Goal: Task Accomplishment & Management: Use online tool/utility

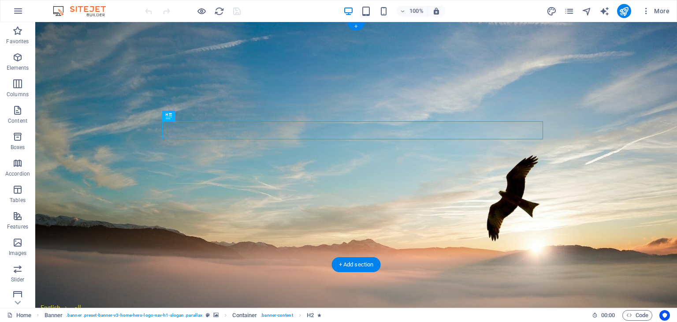
click at [566, 264] on figure at bounding box center [356, 165] width 642 height 286
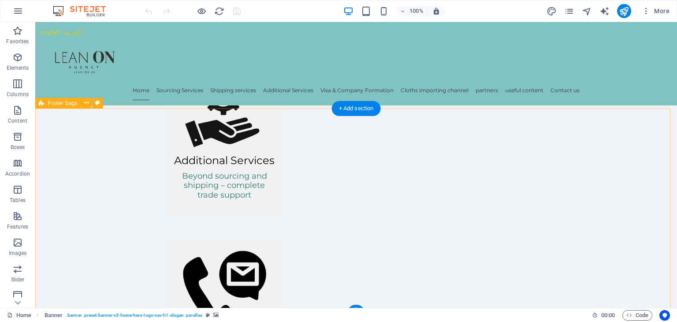
scroll to position [1063, 0]
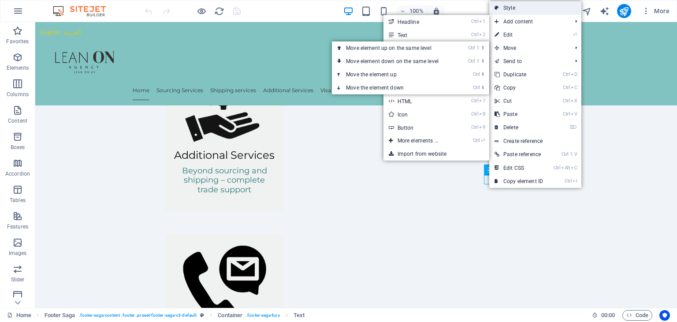
click at [513, 6] on link "Style" at bounding box center [535, 7] width 92 height 13
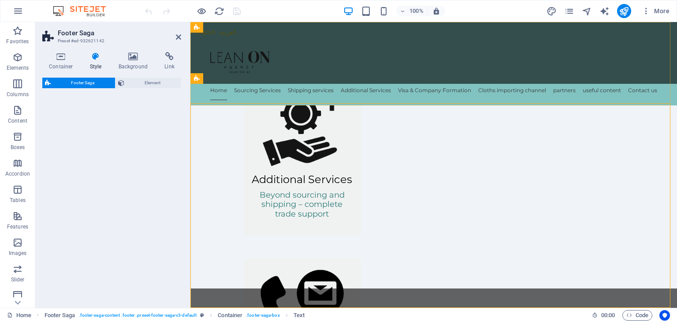
select select "rem"
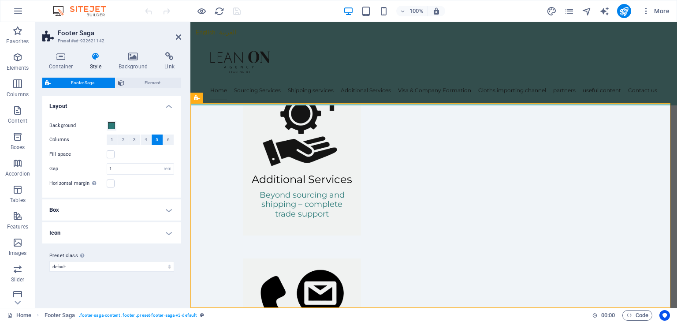
scroll to position [1082, 0]
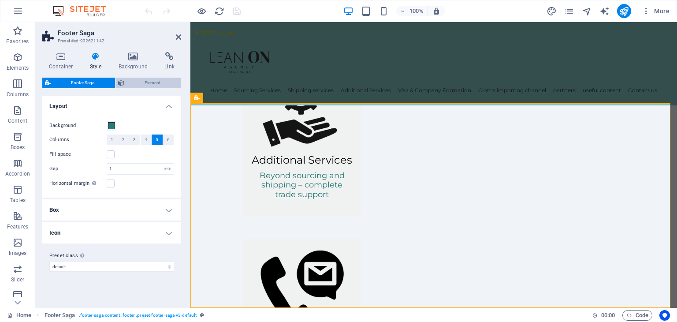
click at [136, 83] on span "Element" at bounding box center [153, 83] width 52 height 11
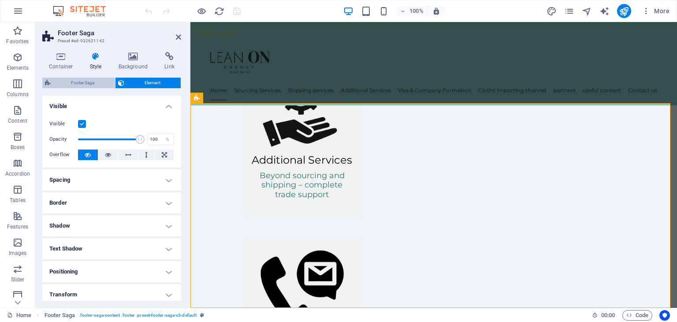
click at [93, 83] on span "Footer Saga" at bounding box center [82, 83] width 59 height 11
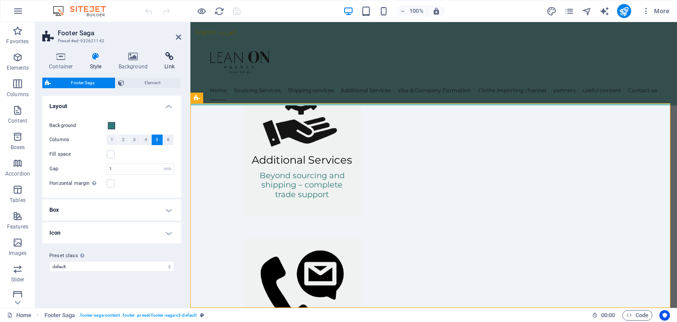
click at [168, 58] on icon at bounding box center [169, 56] width 23 height 9
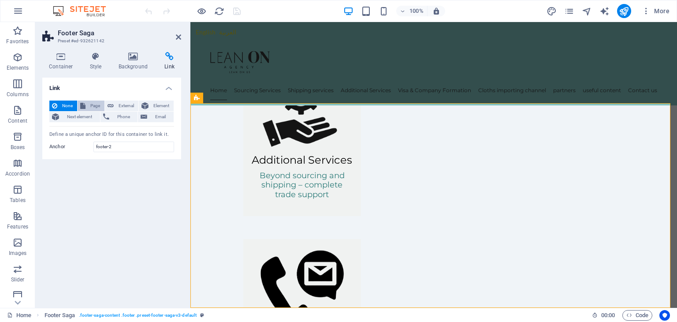
click at [95, 100] on span "Page" at bounding box center [95, 105] width 14 height 11
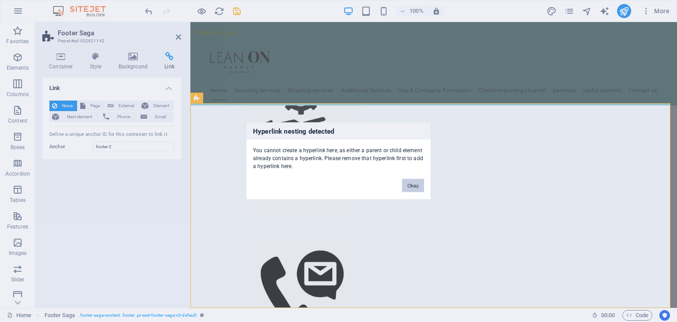
click at [412, 185] on button "Okay" at bounding box center [413, 185] width 22 height 13
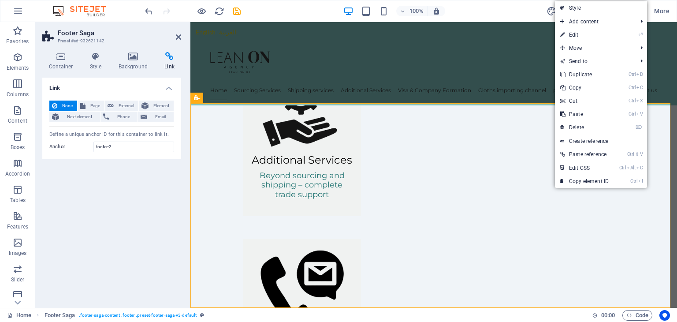
click at [591, 11] on link "Style" at bounding box center [601, 7] width 92 height 13
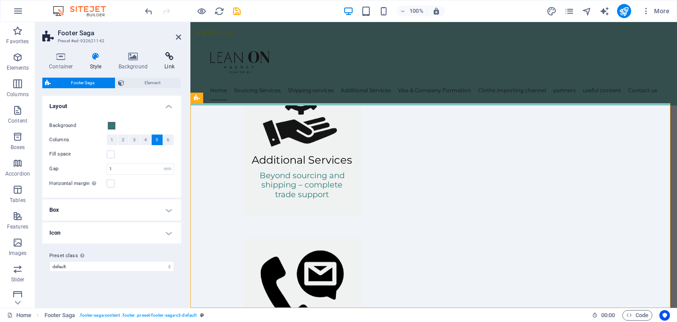
click at [171, 63] on h4 "Link" at bounding box center [169, 61] width 23 height 19
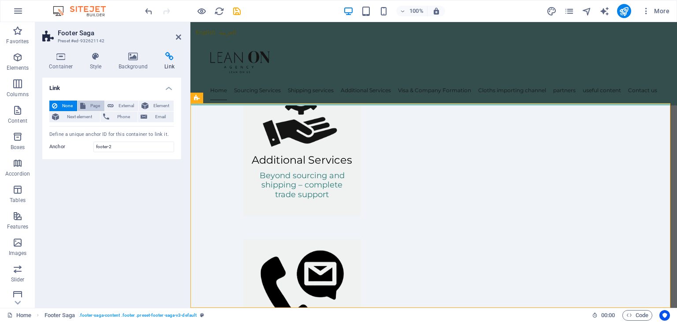
click at [91, 107] on span "Page" at bounding box center [95, 105] width 14 height 11
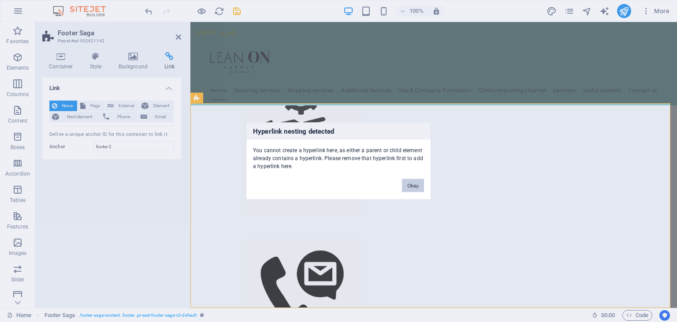
click at [416, 182] on button "Okay" at bounding box center [413, 185] width 22 height 13
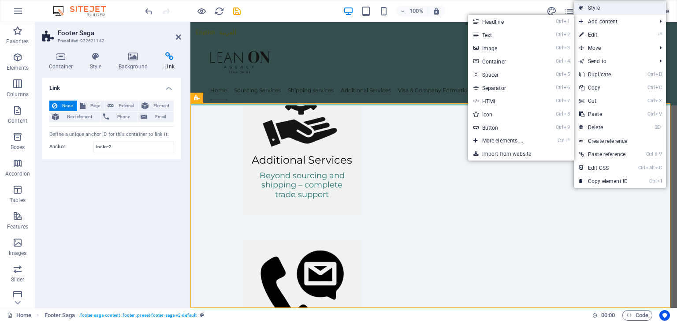
click at [603, 7] on link "Style" at bounding box center [620, 7] width 92 height 13
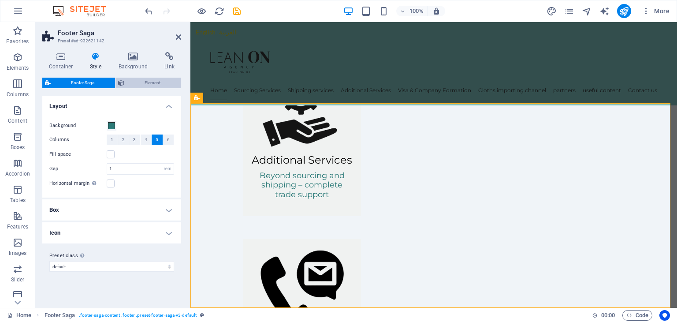
click at [151, 81] on span "Element" at bounding box center [153, 83] width 52 height 11
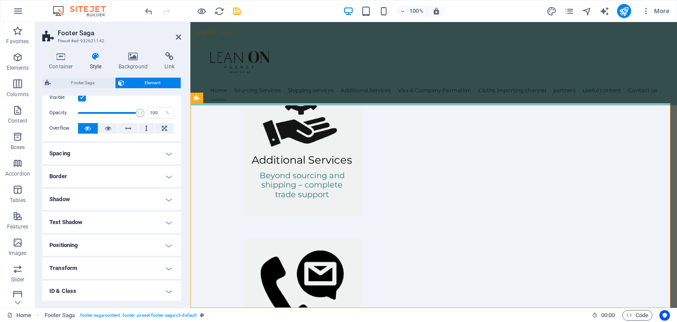
scroll to position [0, 0]
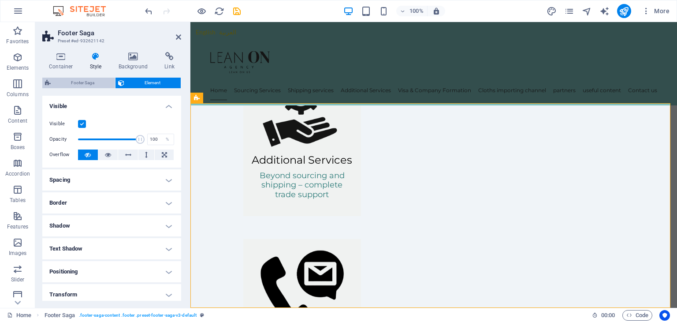
click at [79, 79] on span "Footer Saga" at bounding box center [82, 83] width 59 height 11
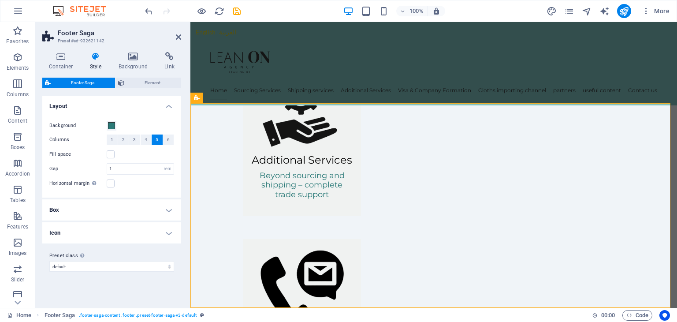
click at [121, 208] on h4 "Box" at bounding box center [111, 209] width 139 height 21
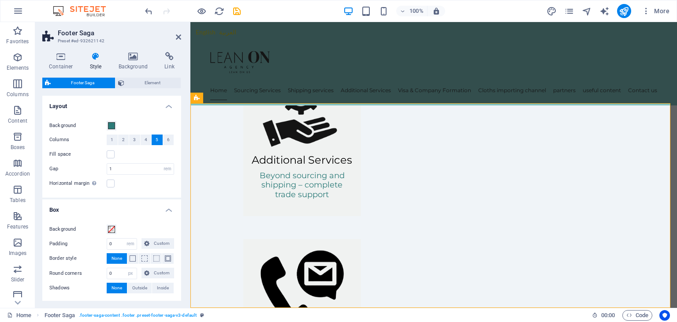
click at [122, 208] on h4 "Box" at bounding box center [111, 207] width 139 height 16
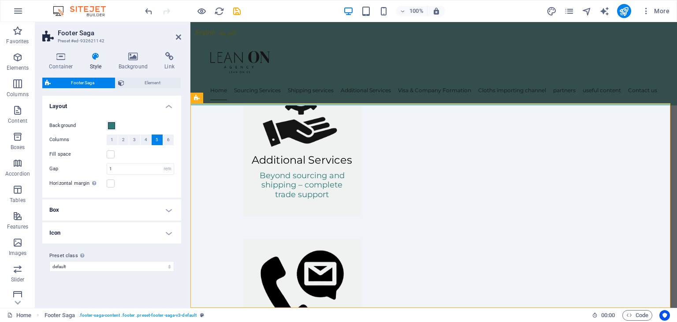
click at [108, 230] on h4 "Icon" at bounding box center [111, 232] width 139 height 21
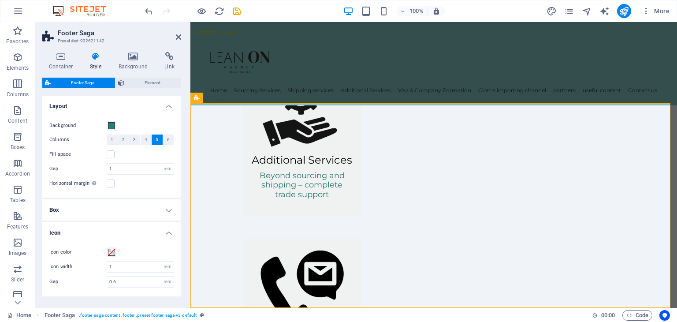
click at [110, 231] on h4 "Icon" at bounding box center [111, 230] width 139 height 16
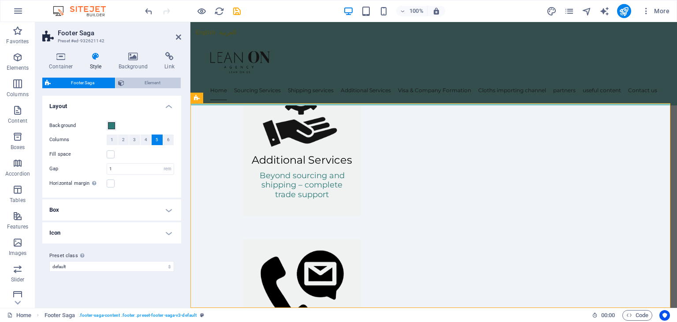
click at [141, 80] on span "Element" at bounding box center [153, 83] width 52 height 11
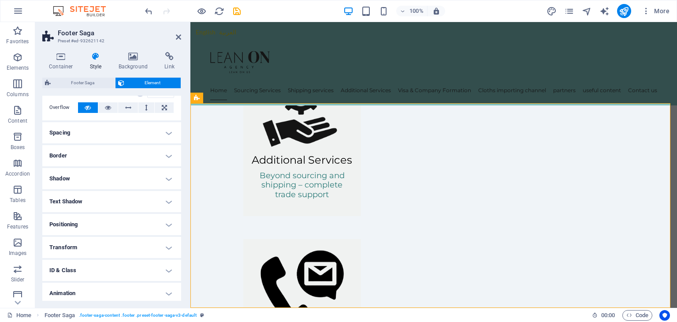
scroll to position [73, 0]
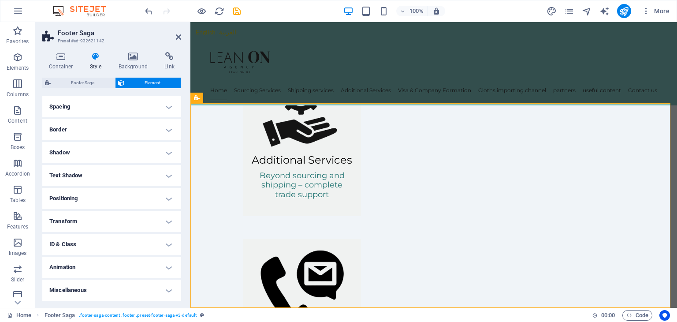
click at [63, 240] on h4 "ID & Class" at bounding box center [111, 244] width 139 height 21
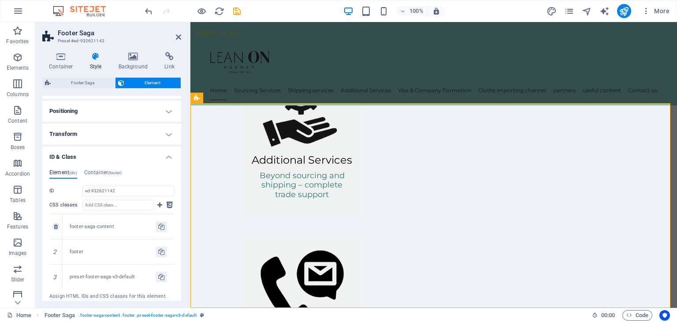
scroll to position [161, 0]
click at [81, 152] on h4 "ID & Class" at bounding box center [111, 153] width 139 height 16
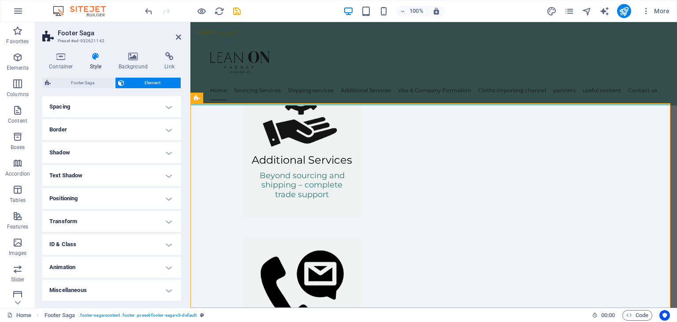
click at [84, 284] on h4 "Miscellaneous" at bounding box center [111, 289] width 139 height 21
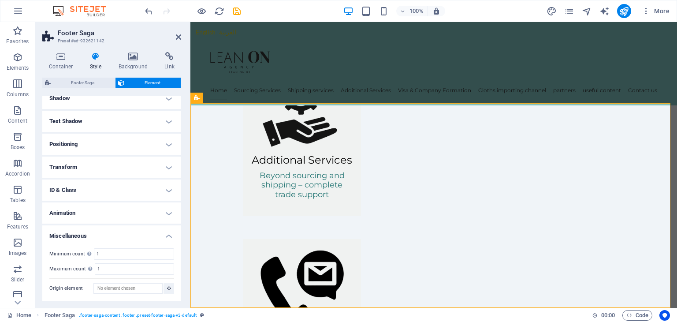
click at [85, 233] on h4 "Miscellaneous" at bounding box center [111, 233] width 139 height 16
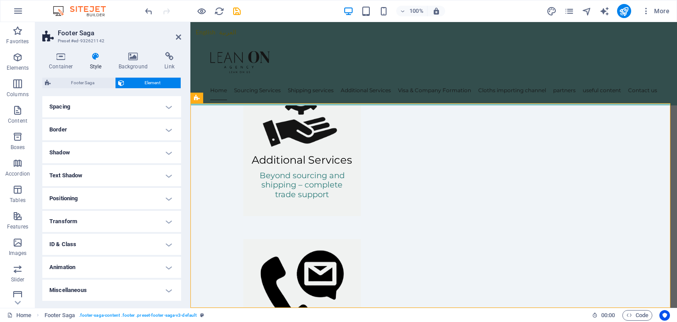
click at [74, 220] on h4 "Transform" at bounding box center [111, 221] width 139 height 21
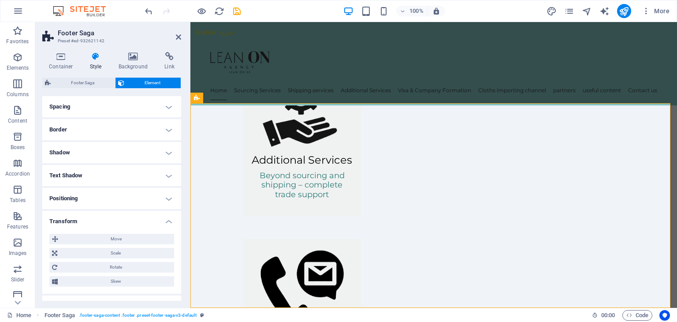
scroll to position [135, 0]
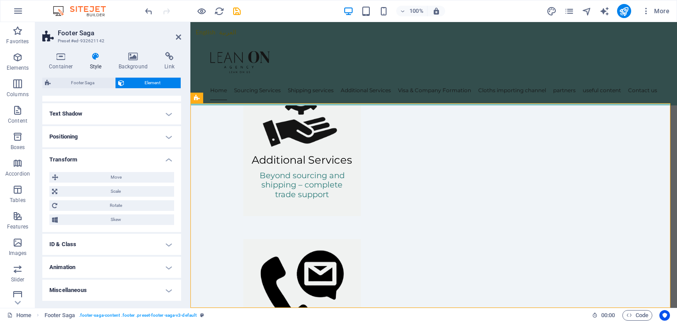
click at [139, 155] on h4 "Transform" at bounding box center [111, 157] width 139 height 16
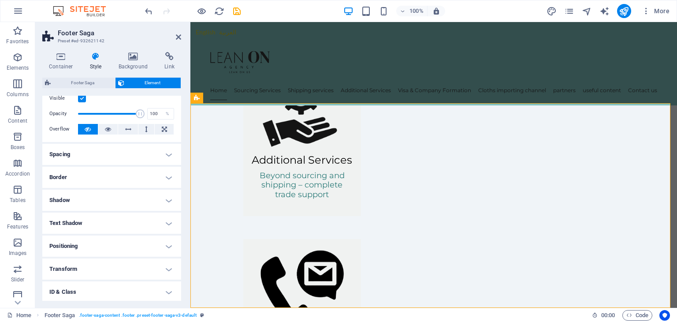
scroll to position [0, 0]
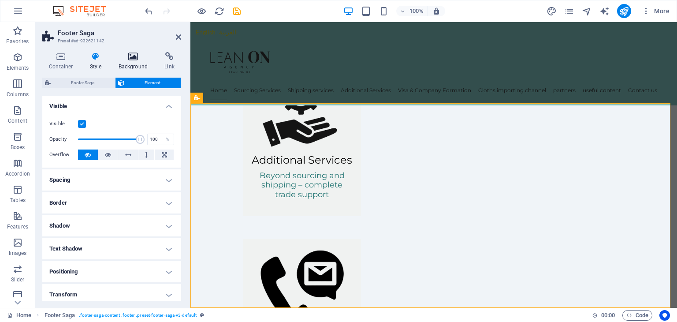
click at [133, 60] on icon at bounding box center [133, 56] width 43 height 9
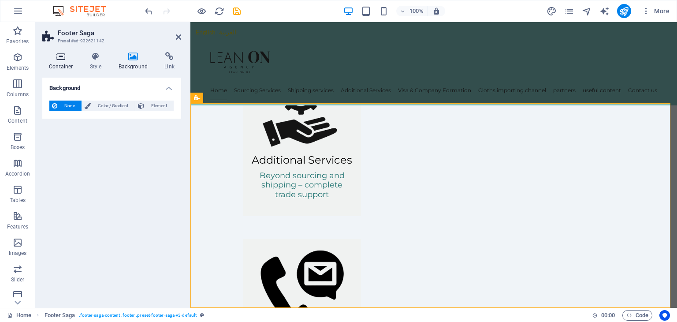
click at [63, 65] on h4 "Container" at bounding box center [62, 61] width 41 height 19
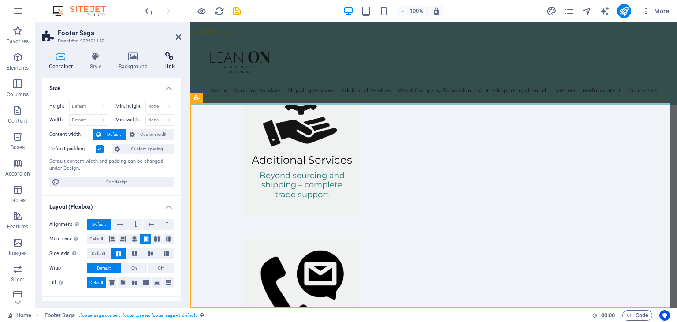
click at [174, 53] on icon at bounding box center [169, 56] width 23 height 9
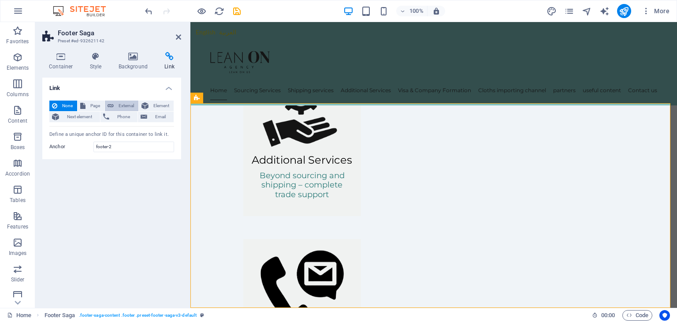
click at [127, 103] on span "External" at bounding box center [125, 105] width 19 height 11
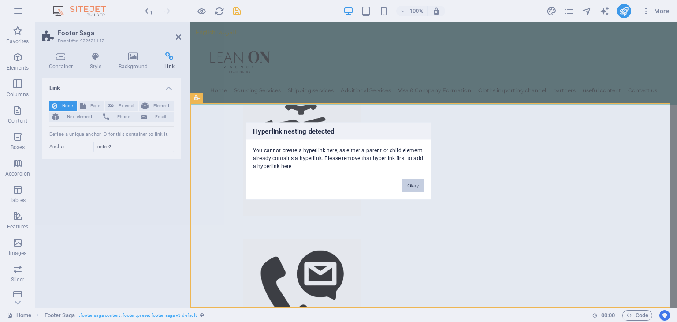
click at [411, 182] on button "Okay" at bounding box center [413, 185] width 22 height 13
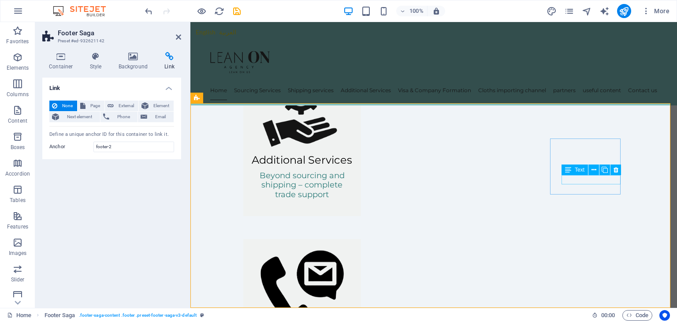
click at [567, 170] on icon at bounding box center [568, 169] width 6 height 11
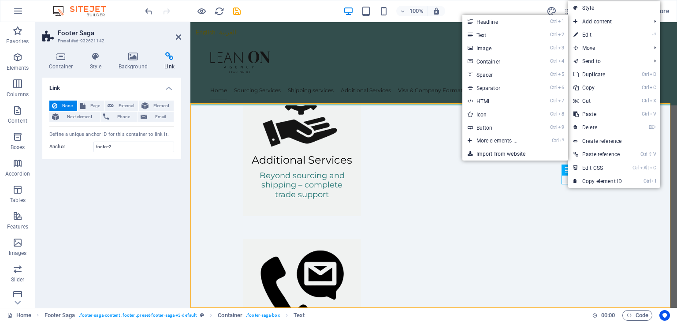
drag, startPoint x: 597, startPoint y: 6, endPoint x: 536, endPoint y: 14, distance: 61.3
click at [597, 6] on link "Style" at bounding box center [614, 7] width 92 height 13
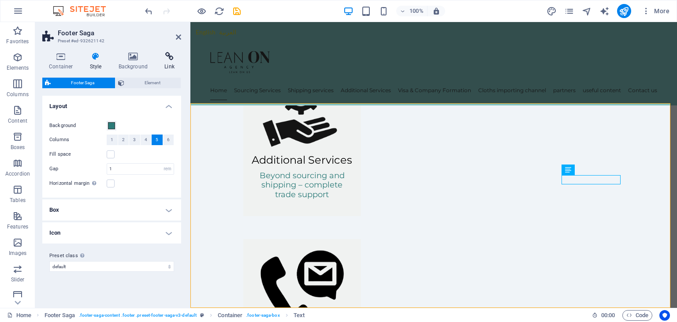
click at [173, 57] on icon at bounding box center [169, 56] width 23 height 9
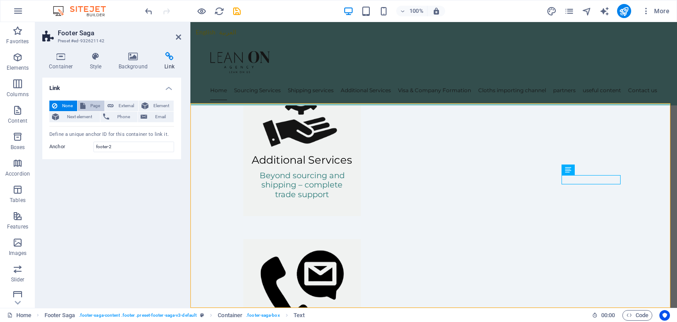
click at [97, 101] on span "Page" at bounding box center [95, 105] width 14 height 11
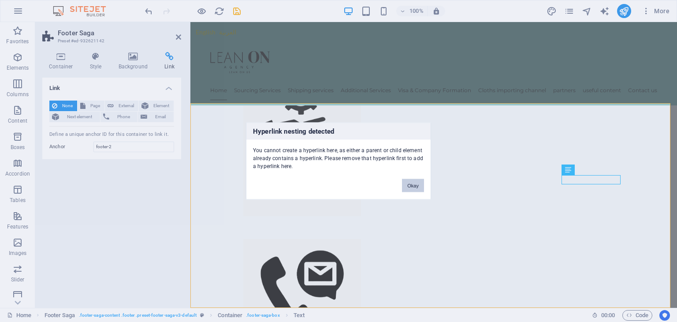
click at [416, 186] on button "Okay" at bounding box center [413, 185] width 22 height 13
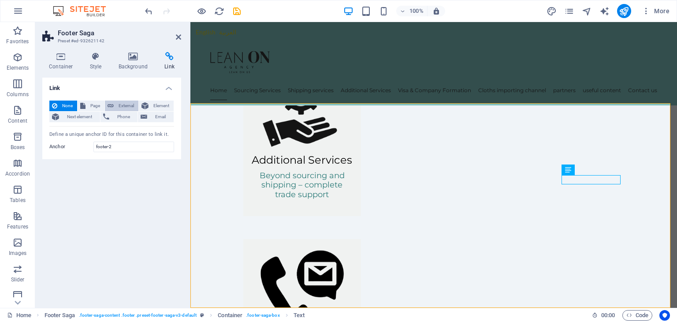
click at [127, 106] on span "External" at bounding box center [125, 105] width 19 height 11
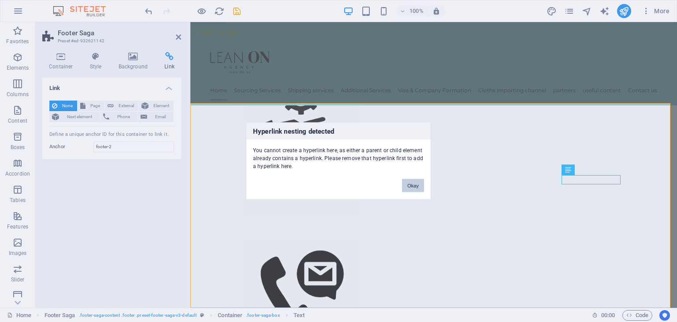
click at [418, 183] on button "Okay" at bounding box center [413, 185] width 22 height 13
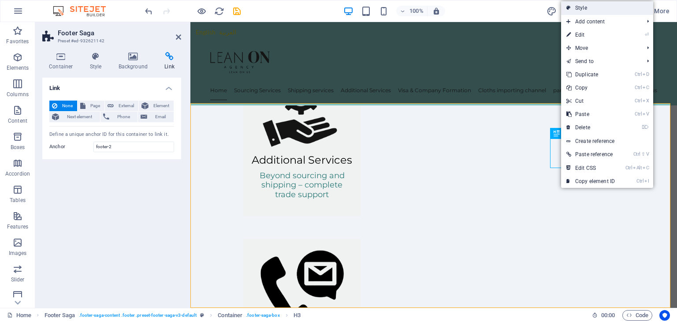
click at [582, 7] on link "Style" at bounding box center [607, 7] width 92 height 13
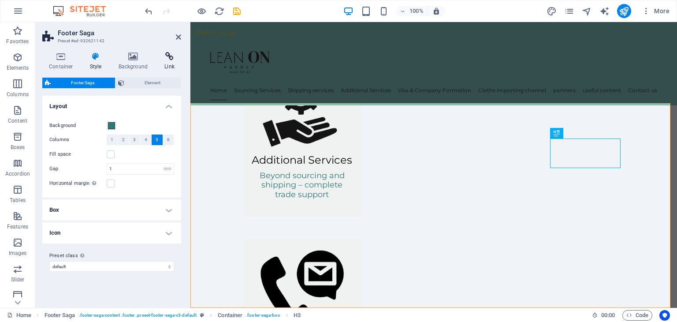
click at [162, 60] on icon at bounding box center [169, 56] width 23 height 9
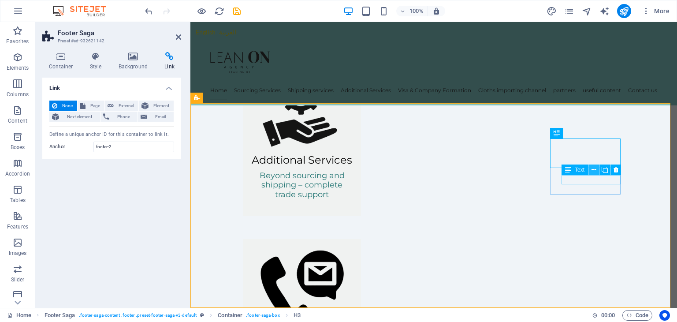
click at [596, 169] on icon at bounding box center [593, 169] width 5 height 9
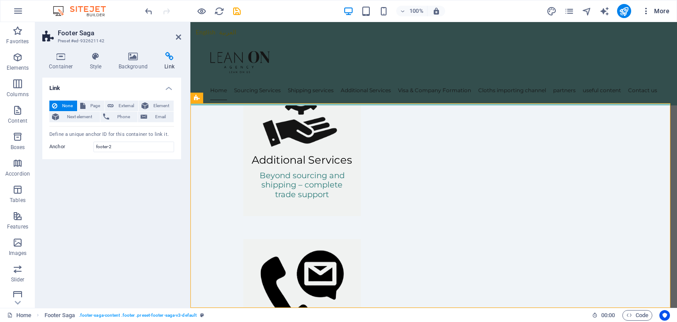
click at [647, 16] on button "More" at bounding box center [655, 11] width 35 height 14
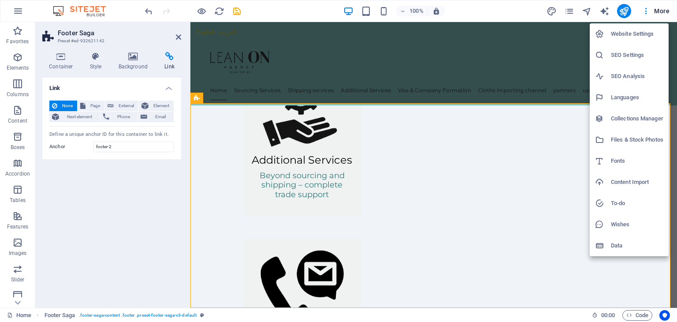
click at [631, 245] on h6 "Data" at bounding box center [637, 245] width 52 height 11
select select "41"
select select "6"
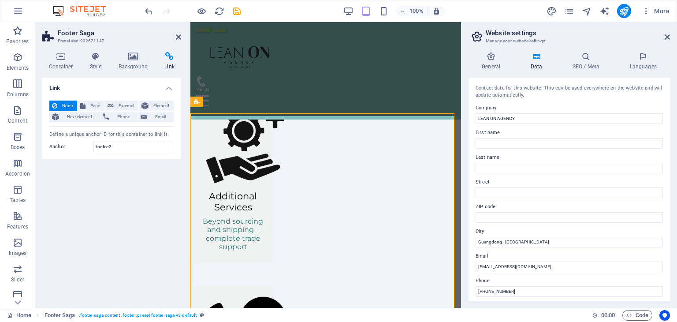
scroll to position [1050, 0]
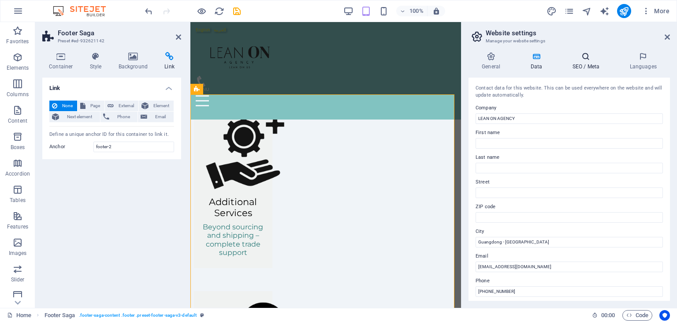
click at [583, 60] on icon at bounding box center [586, 56] width 54 height 9
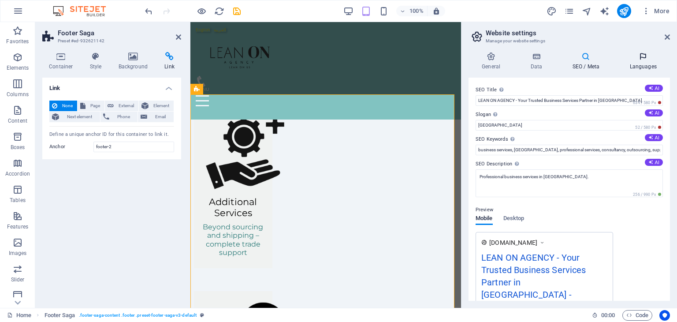
click at [637, 52] on icon at bounding box center [643, 56] width 54 height 9
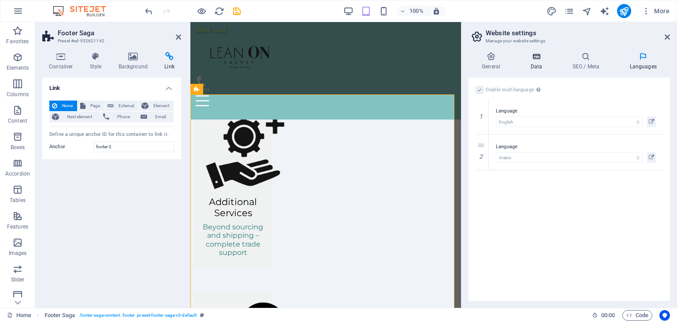
click at [541, 62] on h4 "Data" at bounding box center [538, 61] width 42 height 19
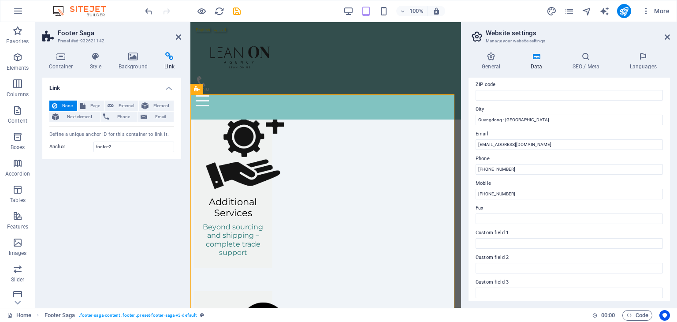
scroll to position [112, 0]
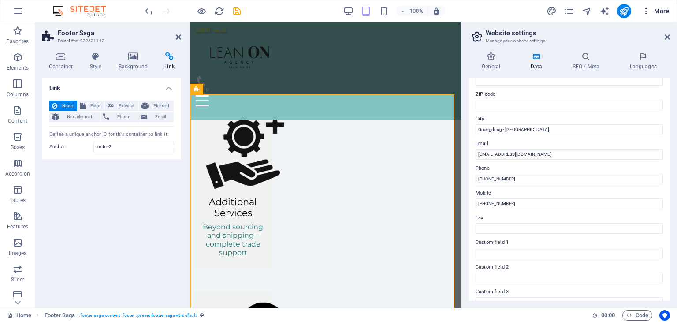
click at [664, 8] on span "More" at bounding box center [656, 11] width 28 height 9
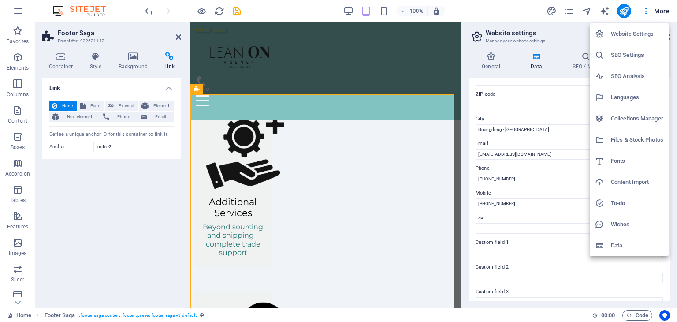
click at [617, 117] on h6 "Collections Manager" at bounding box center [637, 118] width 52 height 11
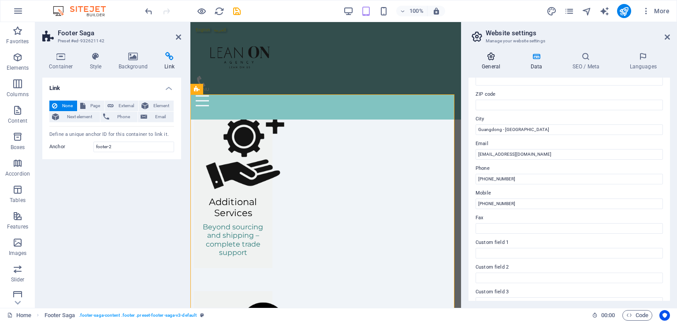
click at [498, 68] on h4 "General" at bounding box center [492, 61] width 48 height 19
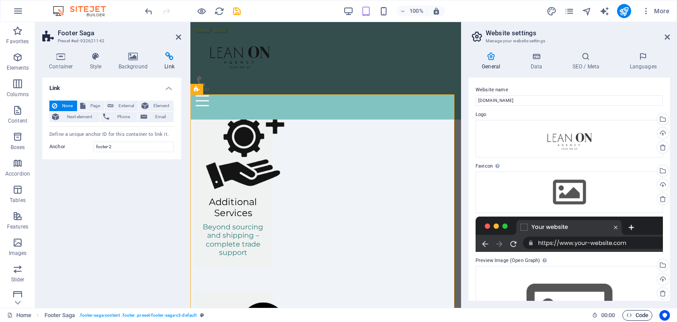
click at [634, 315] on span "Code" at bounding box center [637, 315] width 22 height 11
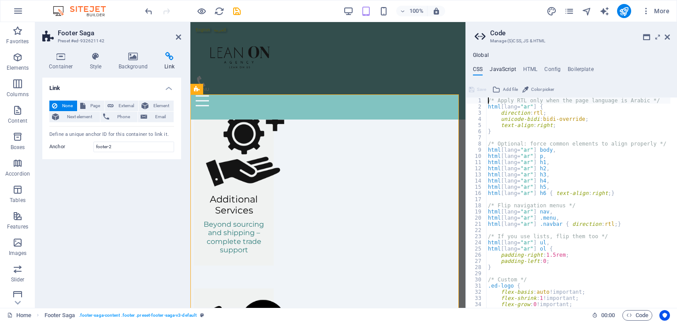
scroll to position [0, 0]
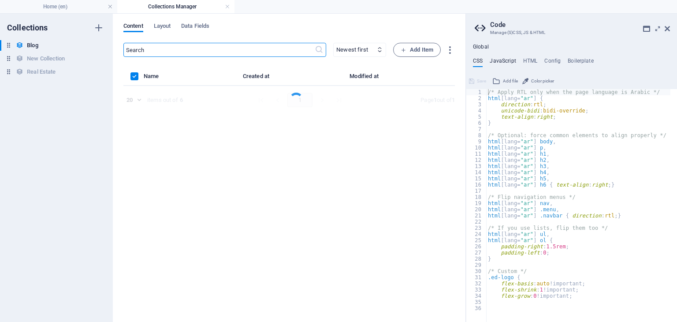
click at [506, 61] on h4 "JavaScript" at bounding box center [503, 63] width 26 height 10
type textarea "/* JS for preset "Menu V2" */"
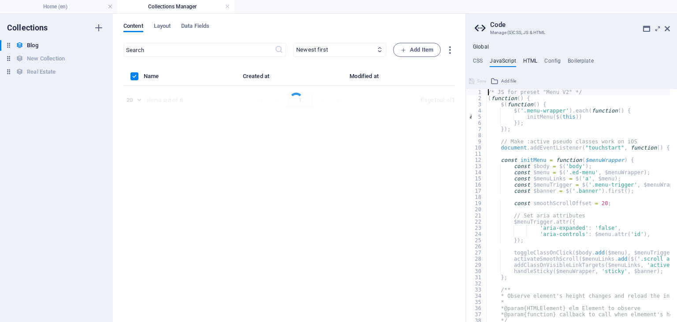
click at [527, 59] on h4 "HTML" at bounding box center [530, 63] width 15 height 10
type textarea "<a href="#main" class="skip-to-content">Skip to main content</a>"
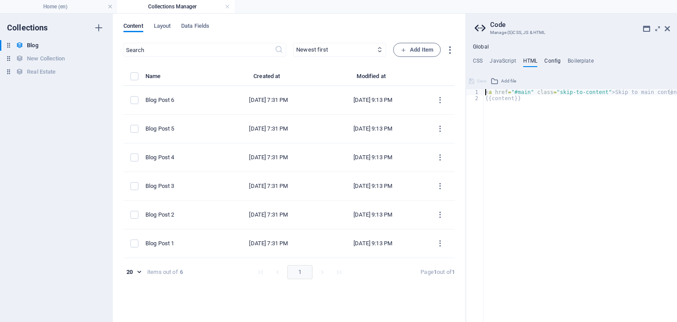
click at [557, 59] on h4 "Config" at bounding box center [552, 63] width 16 height 10
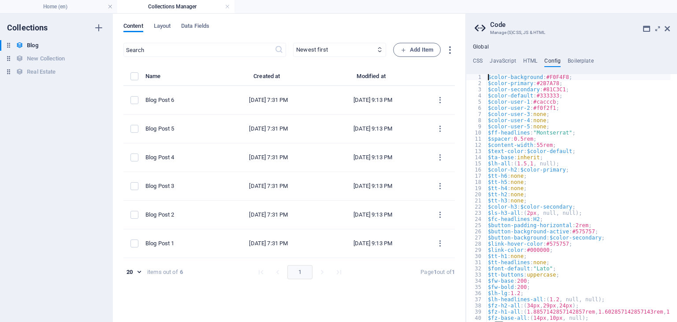
type textarea "$color-background: #F0F4F8;"
click at [579, 62] on h4 "Boilerplate" at bounding box center [580, 63] width 26 height 10
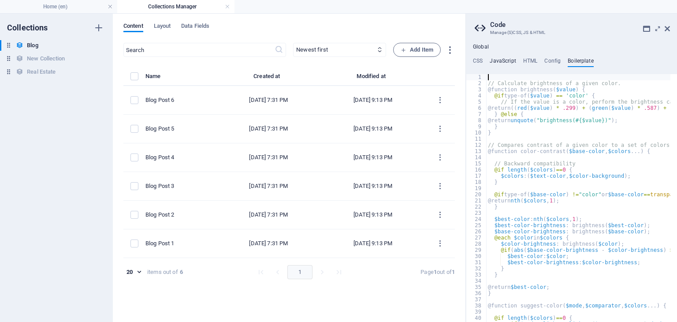
click at [499, 63] on h4 "JavaScript" at bounding box center [503, 63] width 26 height 10
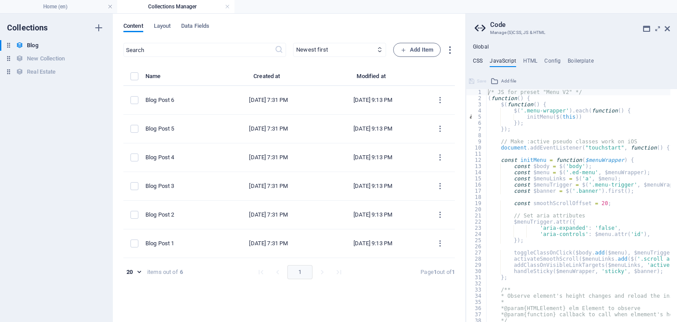
click at [476, 62] on h4 "CSS" at bounding box center [478, 63] width 10 height 10
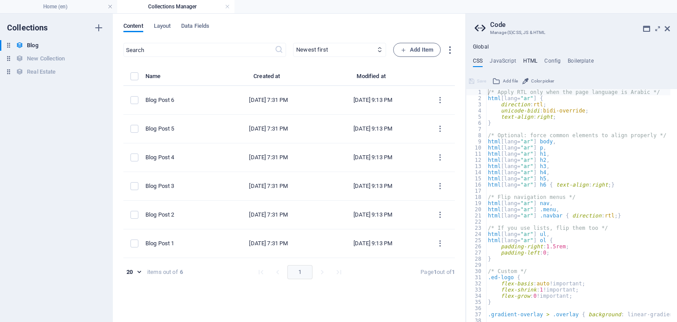
click at [526, 58] on h4 "HTML" at bounding box center [530, 63] width 15 height 10
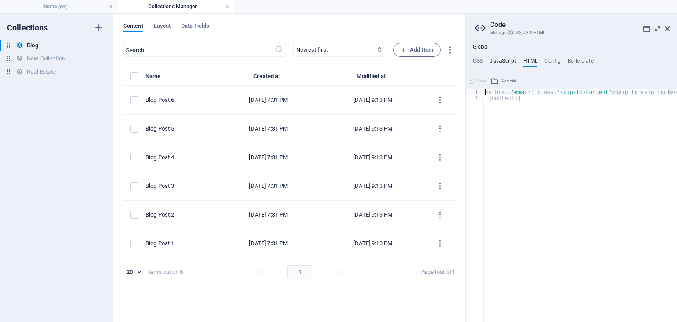
click at [496, 62] on h4 "JavaScript" at bounding box center [503, 63] width 26 height 10
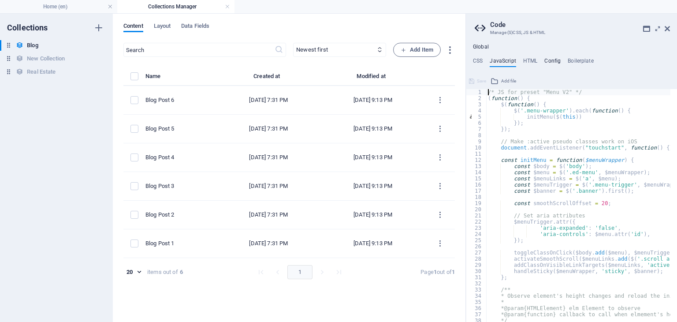
click at [548, 60] on h4 "Config" at bounding box center [552, 63] width 16 height 10
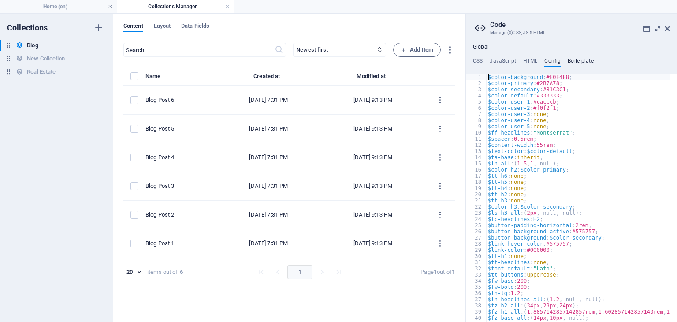
click at [578, 61] on h4 "Boilerplate" at bounding box center [580, 63] width 26 height 10
